Goal: Find specific page/section: Find specific page/section

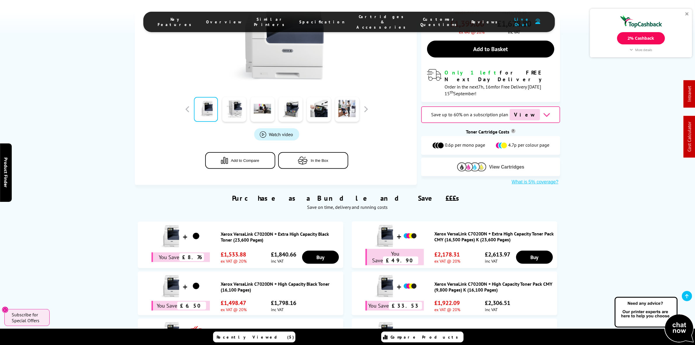
click at [491, 164] on span "View Cartridges" at bounding box center [506, 166] width 35 height 5
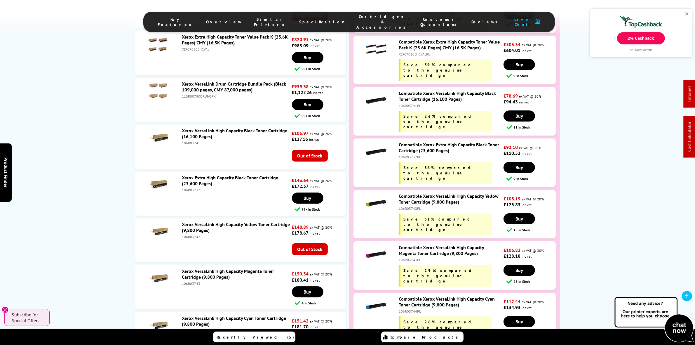
scroll to position [2341, 0]
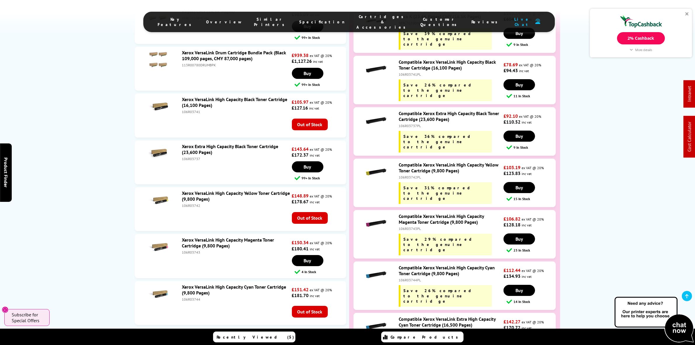
click at [195, 156] on div "106R03737" at bounding box center [236, 158] width 109 height 4
click at [194, 156] on div "106R03737" at bounding box center [236, 158] width 109 height 4
copy div "106R03737"
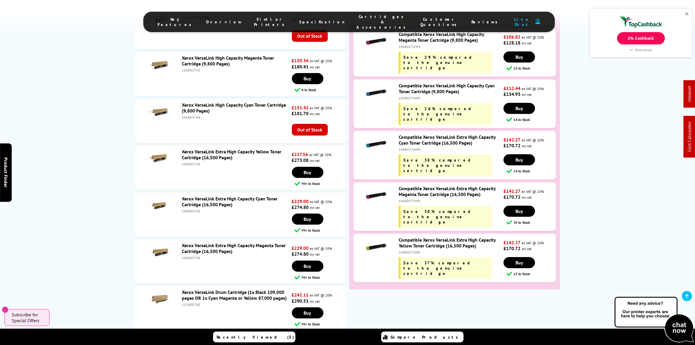
scroll to position [2523, 0]
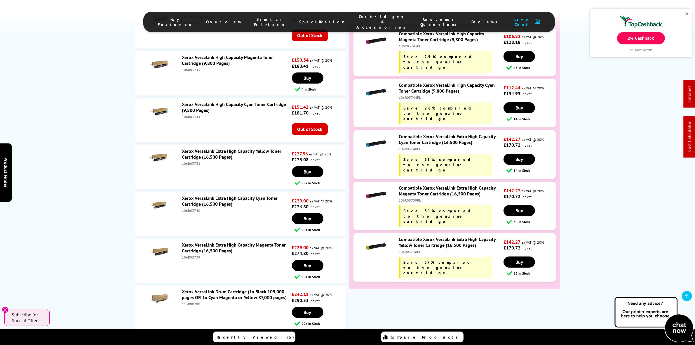
click at [197, 145] on li "Xerox VersaLink Extra High Capacity Yellow Toner Cartridge (16,500 Pages) 106R0…" at bounding box center [240, 167] width 211 height 44
copy div "106R03738"
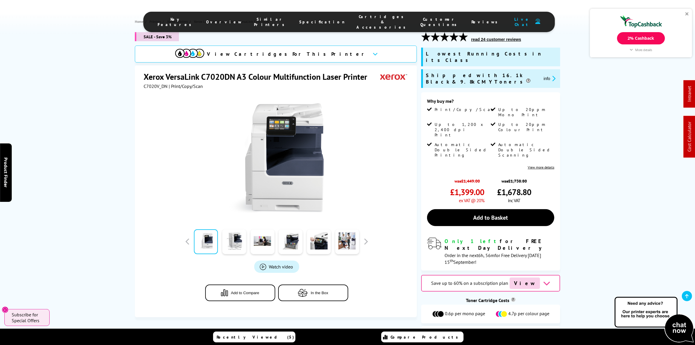
scroll to position [0, 0]
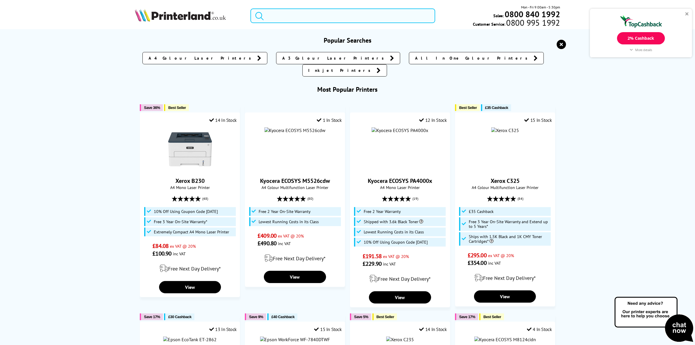
drag, startPoint x: 294, startPoint y: 20, endPoint x: 291, endPoint y: 18, distance: 3.3
click at [294, 18] on input "search" at bounding box center [342, 15] width 184 height 15
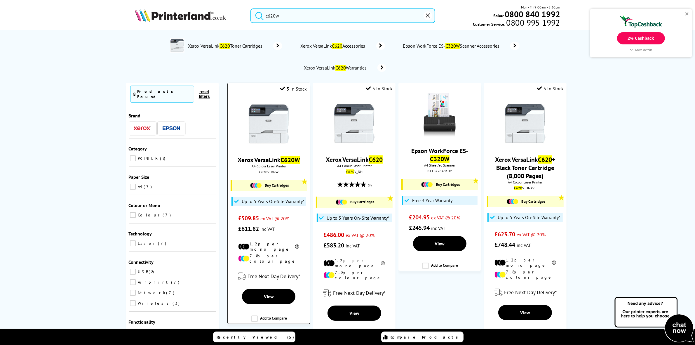
type input "c620w"
click at [274, 174] on div "C620V_DNW" at bounding box center [268, 172] width 73 height 4
copy div "C620V_DNW"
click at [278, 18] on input "c620w" at bounding box center [342, 15] width 184 height 15
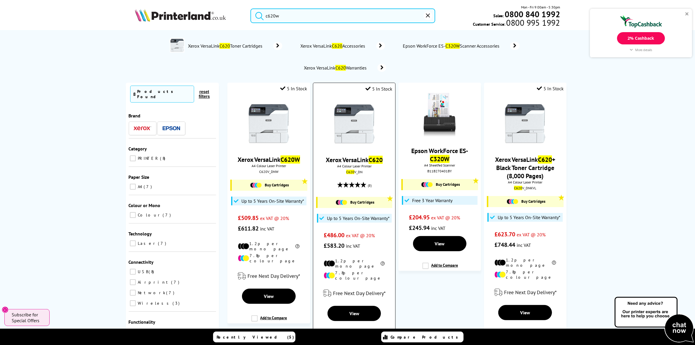
click at [358, 125] on img at bounding box center [354, 124] width 44 height 44
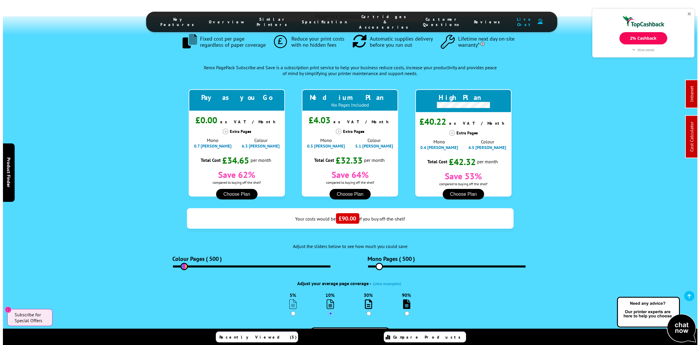
scroll to position [693, 0]
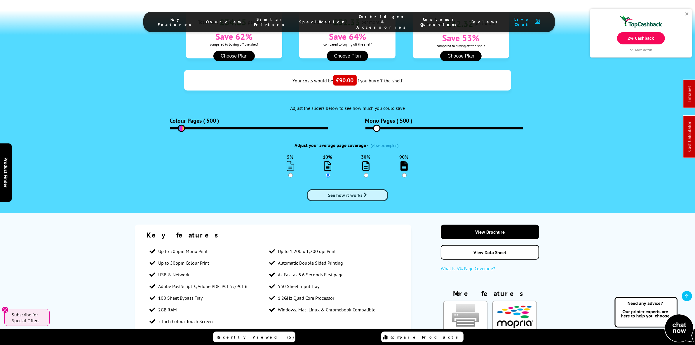
click at [336, 192] on span "See how it works" at bounding box center [345, 195] width 34 height 6
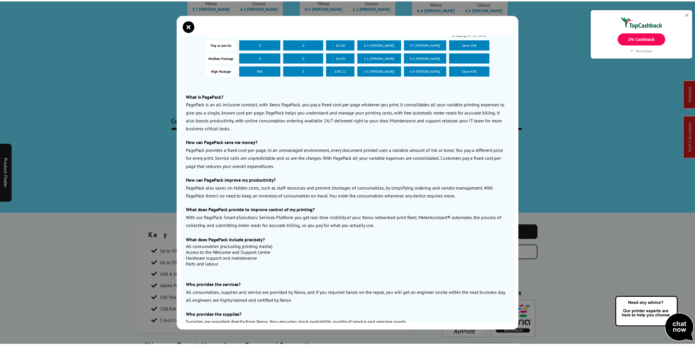
scroll to position [250, 0]
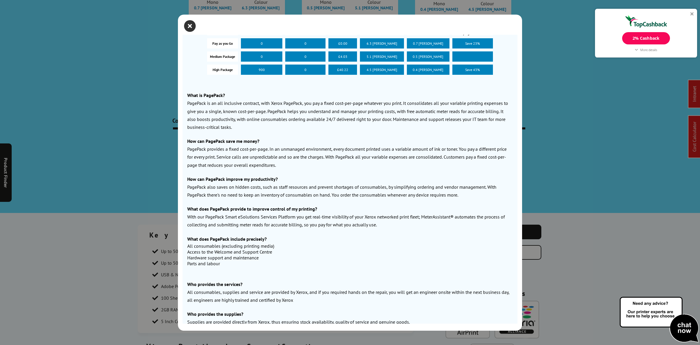
click at [187, 24] on icon "close modal" at bounding box center [190, 26] width 12 height 12
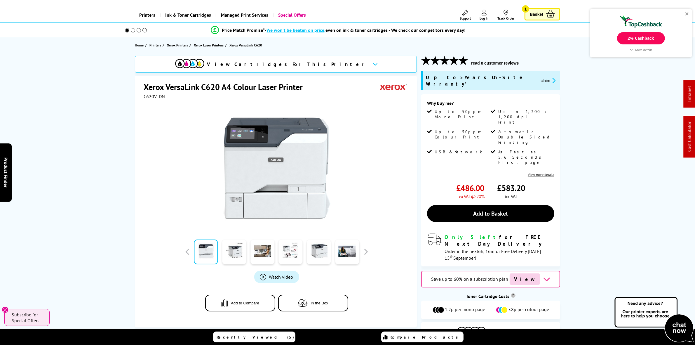
scroll to position [0, 0]
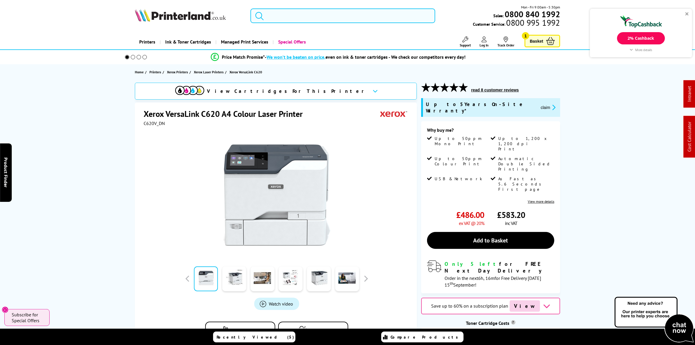
click at [288, 5] on div "Mon - Fri 9:00am - 5:30pm Sales: 0800 840 1992 Customer Service: 0800 995 1992" at bounding box center [347, 17] width 467 height 26
drag, startPoint x: 294, startPoint y: 26, endPoint x: 298, endPoint y: 17, distance: 10.2
click at [297, 18] on div "Mon - Fri 9:00am - 5:30pm Sales: 0800 840 1992 Customer Service: 0800 995 1992" at bounding box center [347, 17] width 467 height 26
click at [298, 17] on input "search" at bounding box center [342, 15] width 184 height 15
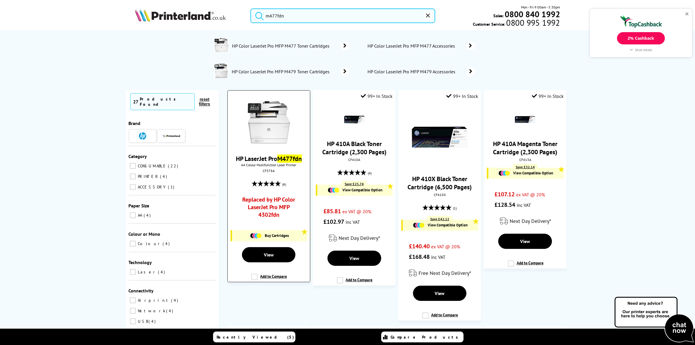
type input "m477fdn"
